Goal: Navigation & Orientation: Find specific page/section

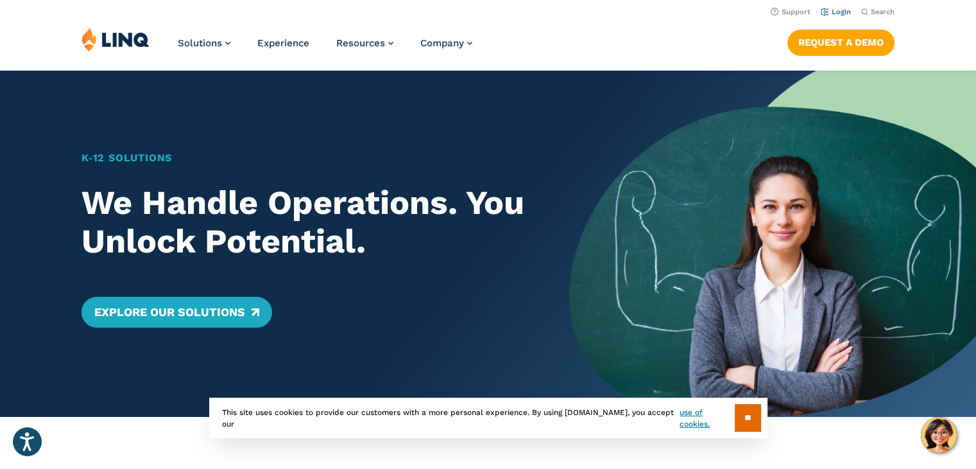
click at [847, 15] on link "Login" at bounding box center [836, 12] width 30 height 8
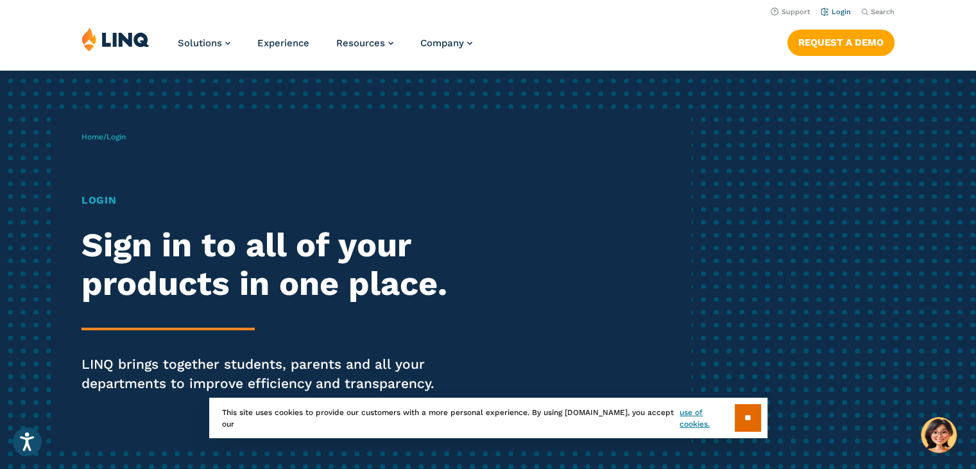
click at [842, 13] on link "Login" at bounding box center [836, 12] width 30 height 8
click at [742, 421] on input "**" at bounding box center [748, 418] width 26 height 28
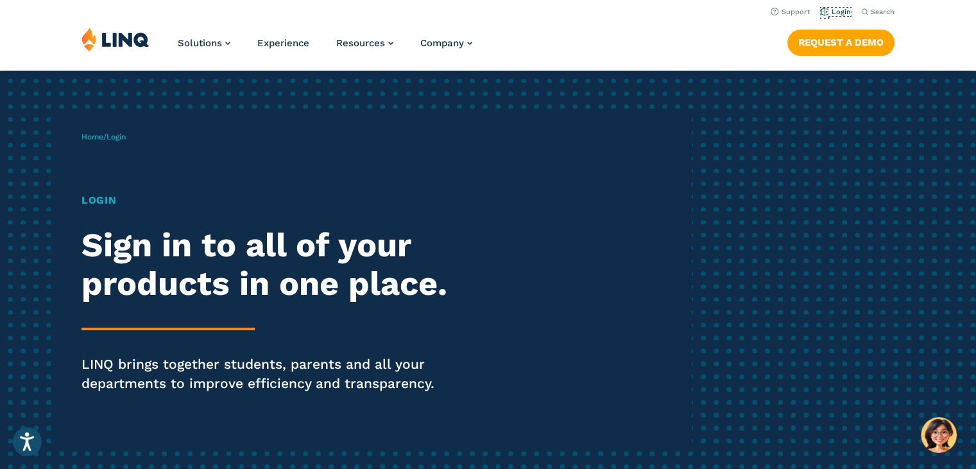
click at [841, 16] on link "Login" at bounding box center [836, 12] width 30 height 8
click at [104, 200] on h1 "Login" at bounding box center [270, 200] width 376 height 15
click at [121, 139] on span "Login" at bounding box center [116, 136] width 19 height 9
click at [119, 139] on span "Login" at bounding box center [116, 136] width 19 height 9
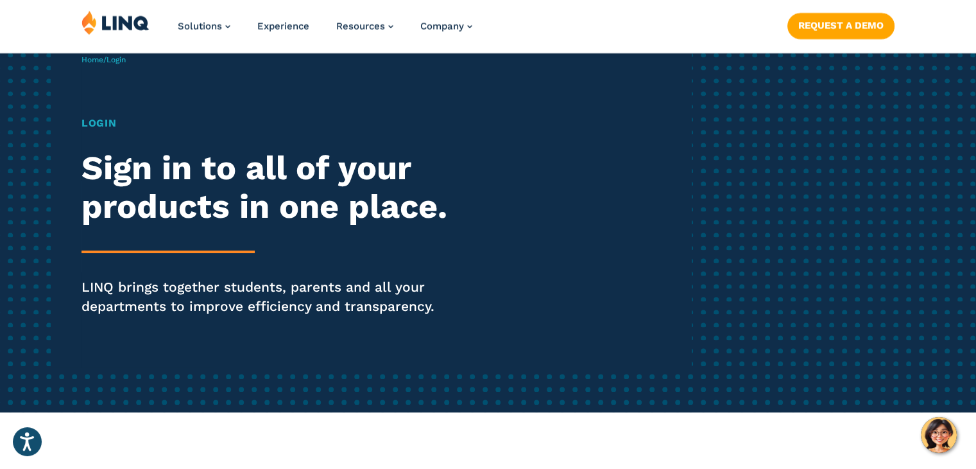
scroll to position [128, 0]
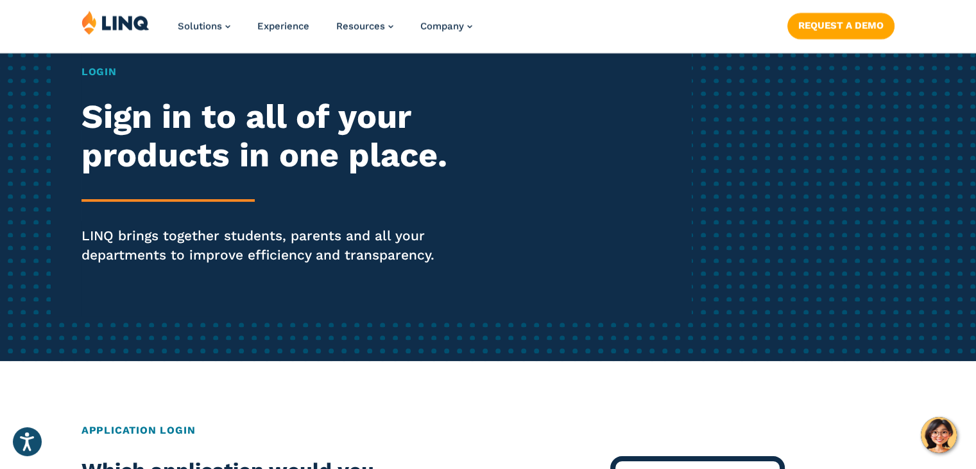
click at [555, 139] on div "Home / Login Login Sign in to all of your products in one place. LINQ brings to…" at bounding box center [387, 151] width 610 height 329
click at [574, 222] on div "Home / Login Login Sign in to all of your products in one place. LINQ brings to…" at bounding box center [387, 151] width 610 height 329
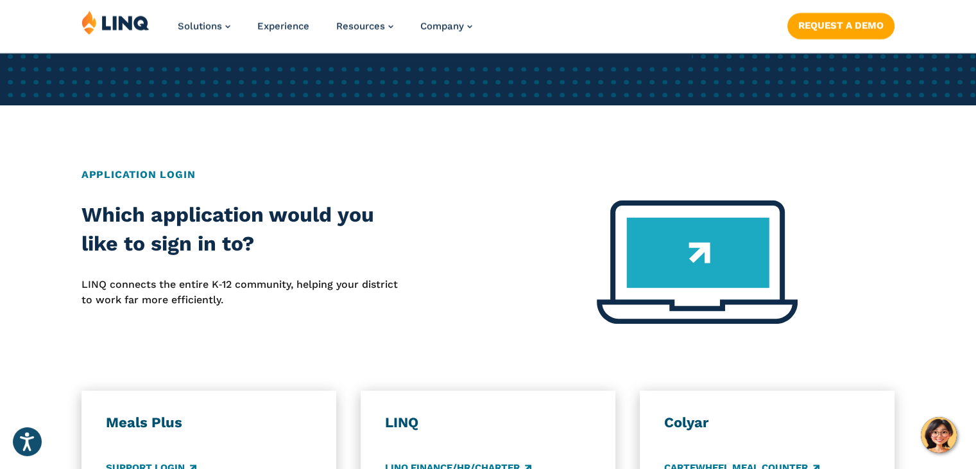
scroll to position [385, 0]
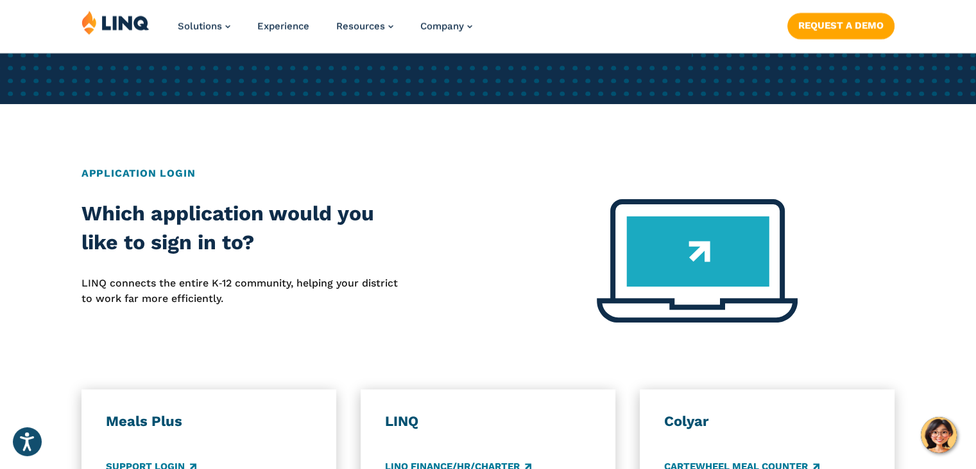
click at [686, 239] on img at bounding box center [697, 260] width 201 height 123
click at [112, 180] on h2 "Application Login" at bounding box center [488, 173] width 813 height 15
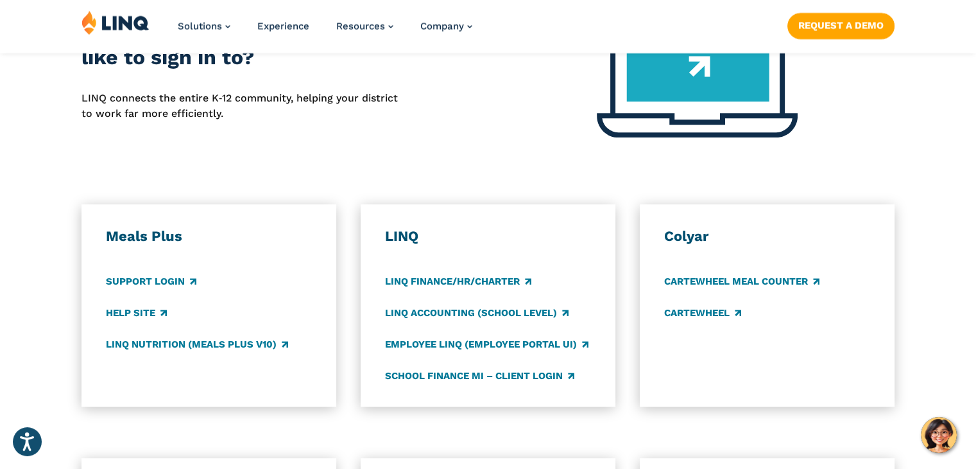
scroll to position [578, 0]
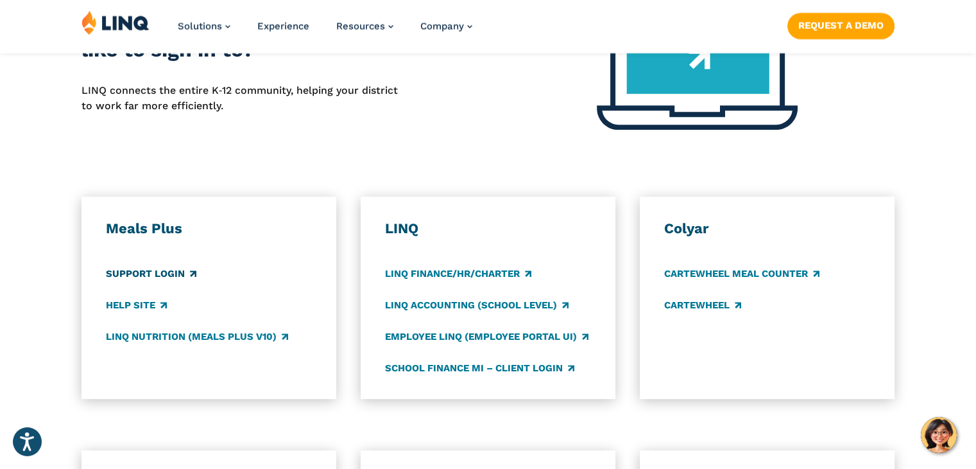
click at [136, 275] on link "Support Login" at bounding box center [151, 273] width 91 height 14
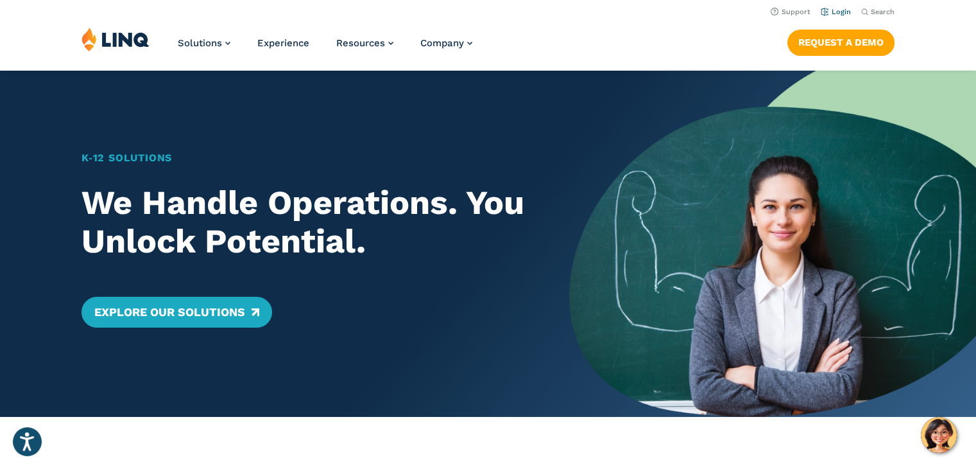
click at [834, 12] on link "Login" at bounding box center [836, 12] width 30 height 8
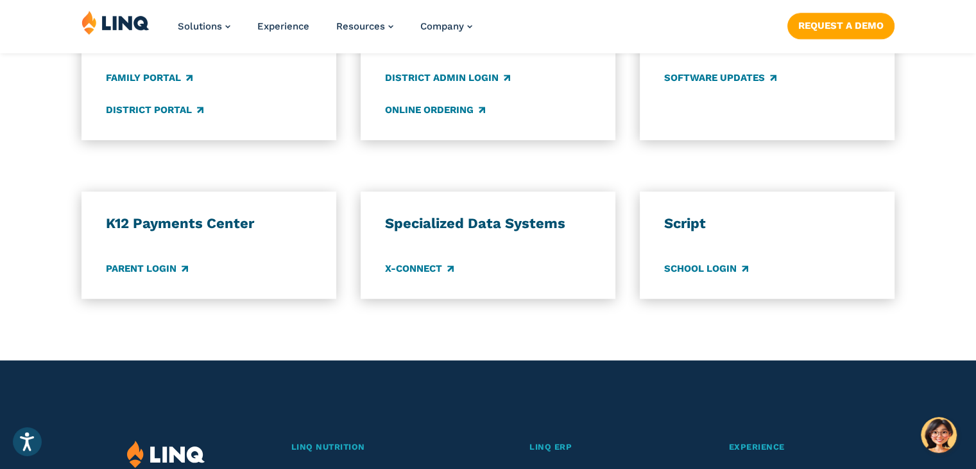
scroll to position [1027, 0]
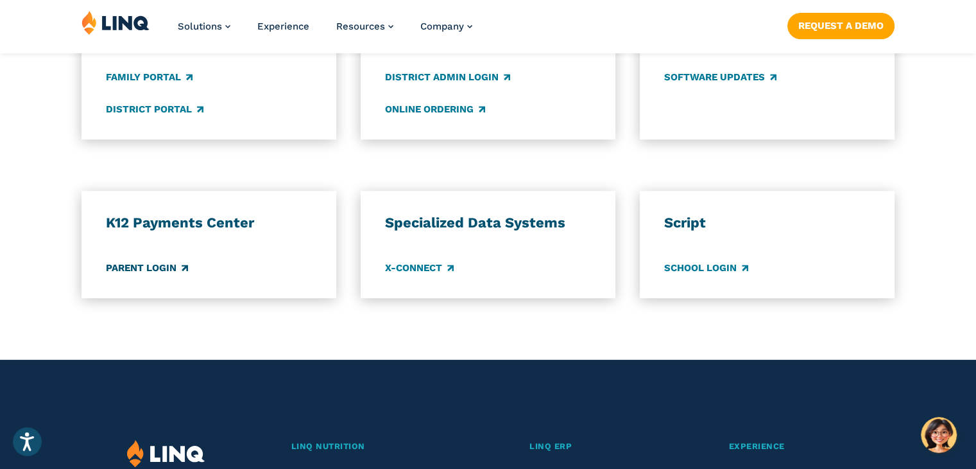
click at [155, 270] on link "Parent Login" at bounding box center [147, 268] width 82 height 14
